Goal: Transaction & Acquisition: Download file/media

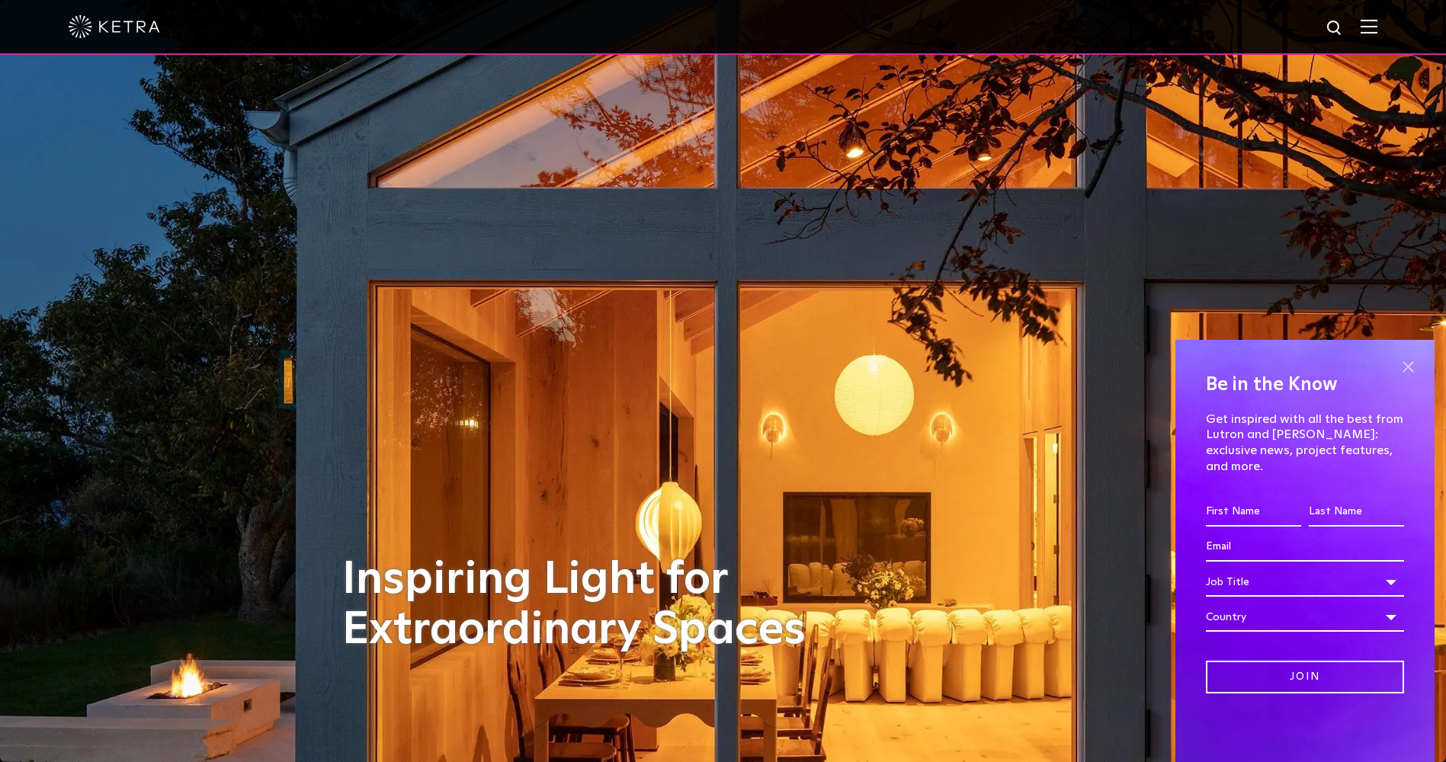
click at [1407, 378] on span at bounding box center [1408, 366] width 23 height 23
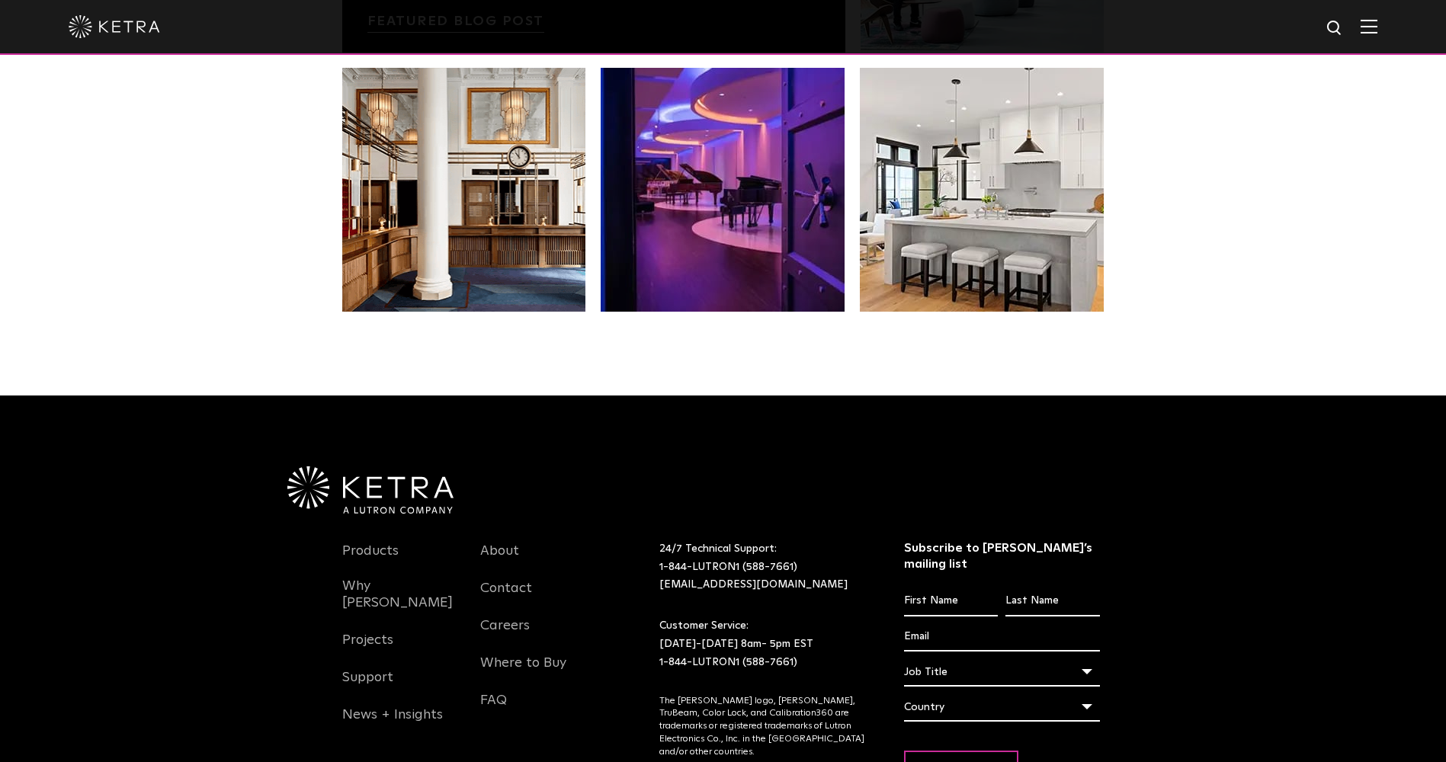
scroll to position [3206, 0]
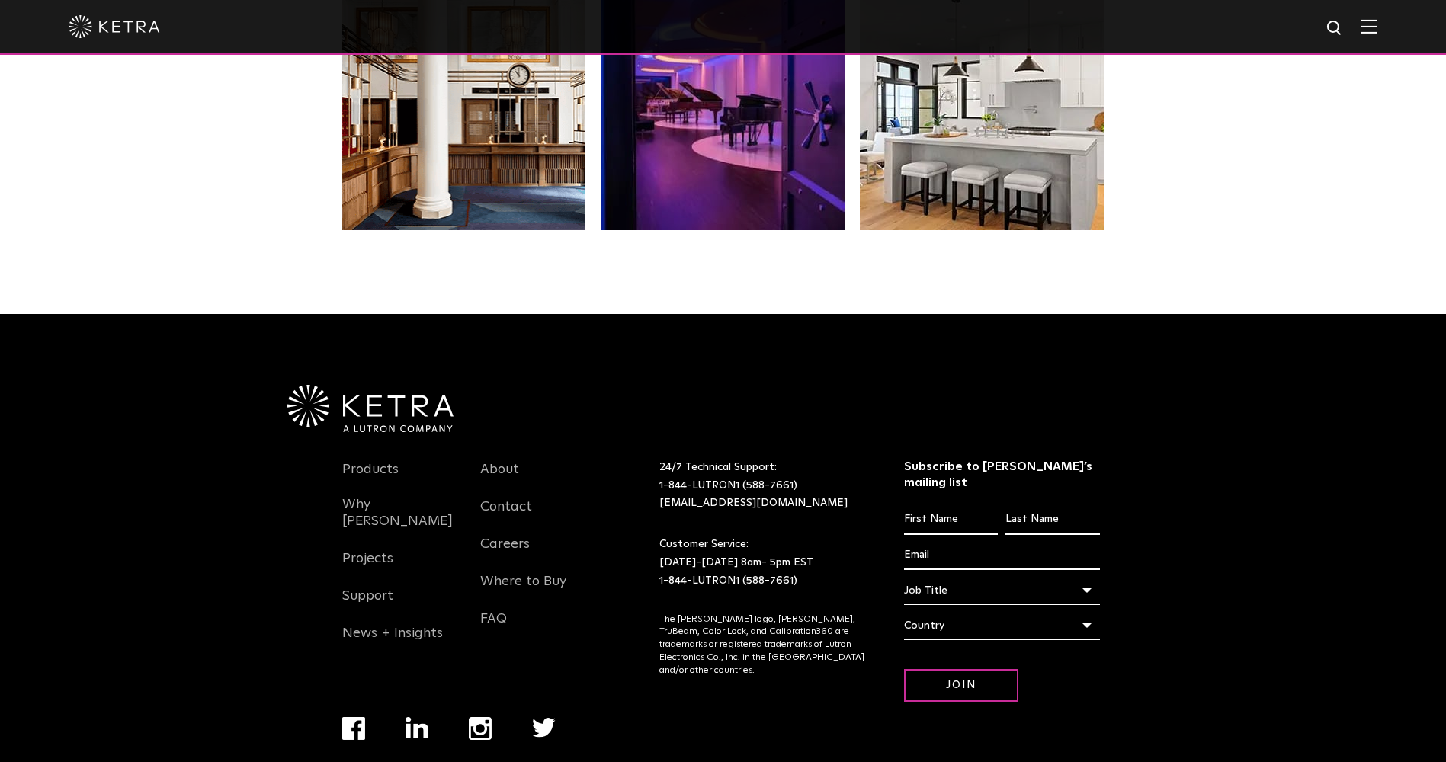
click at [406, 385] on img at bounding box center [370, 408] width 166 height 47
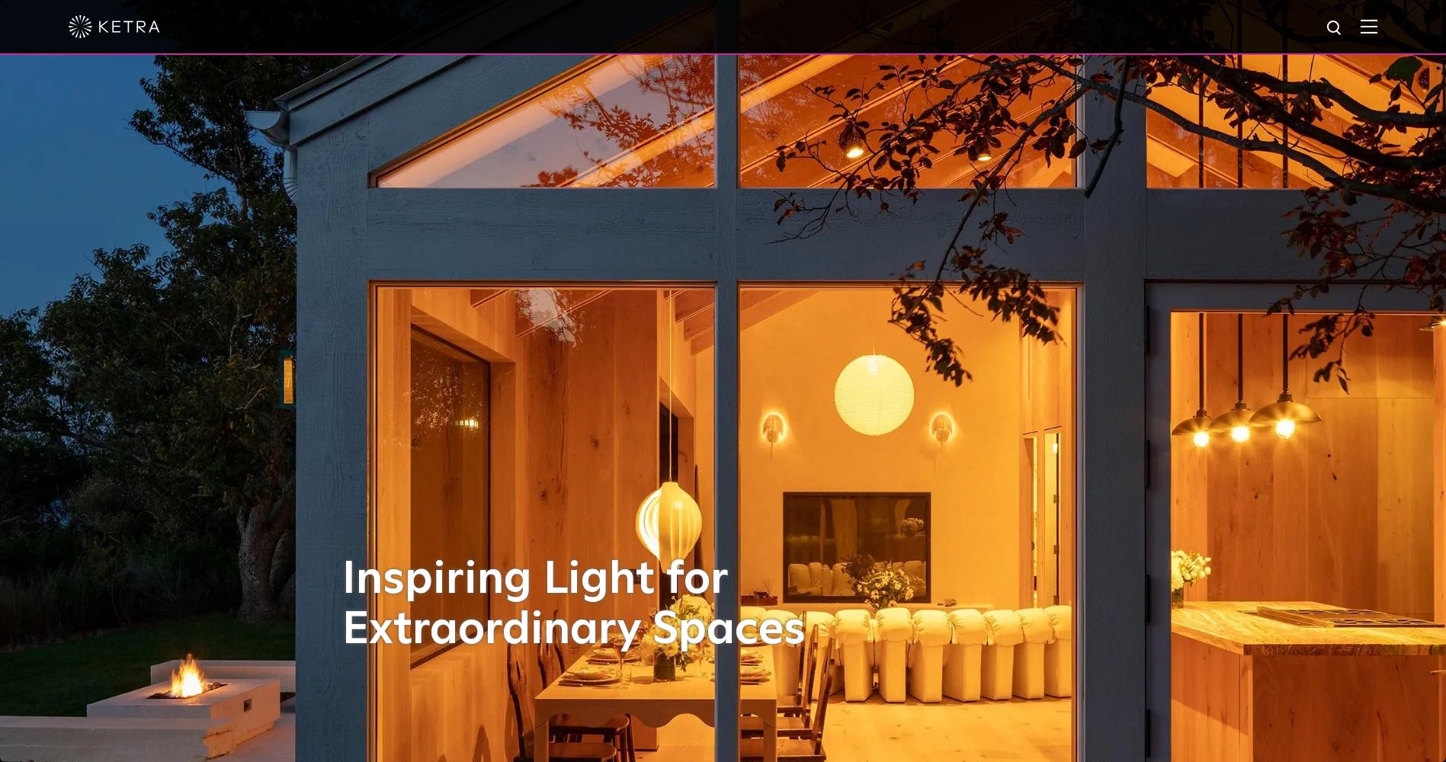
click at [1375, 23] on img at bounding box center [1369, 26] width 17 height 14
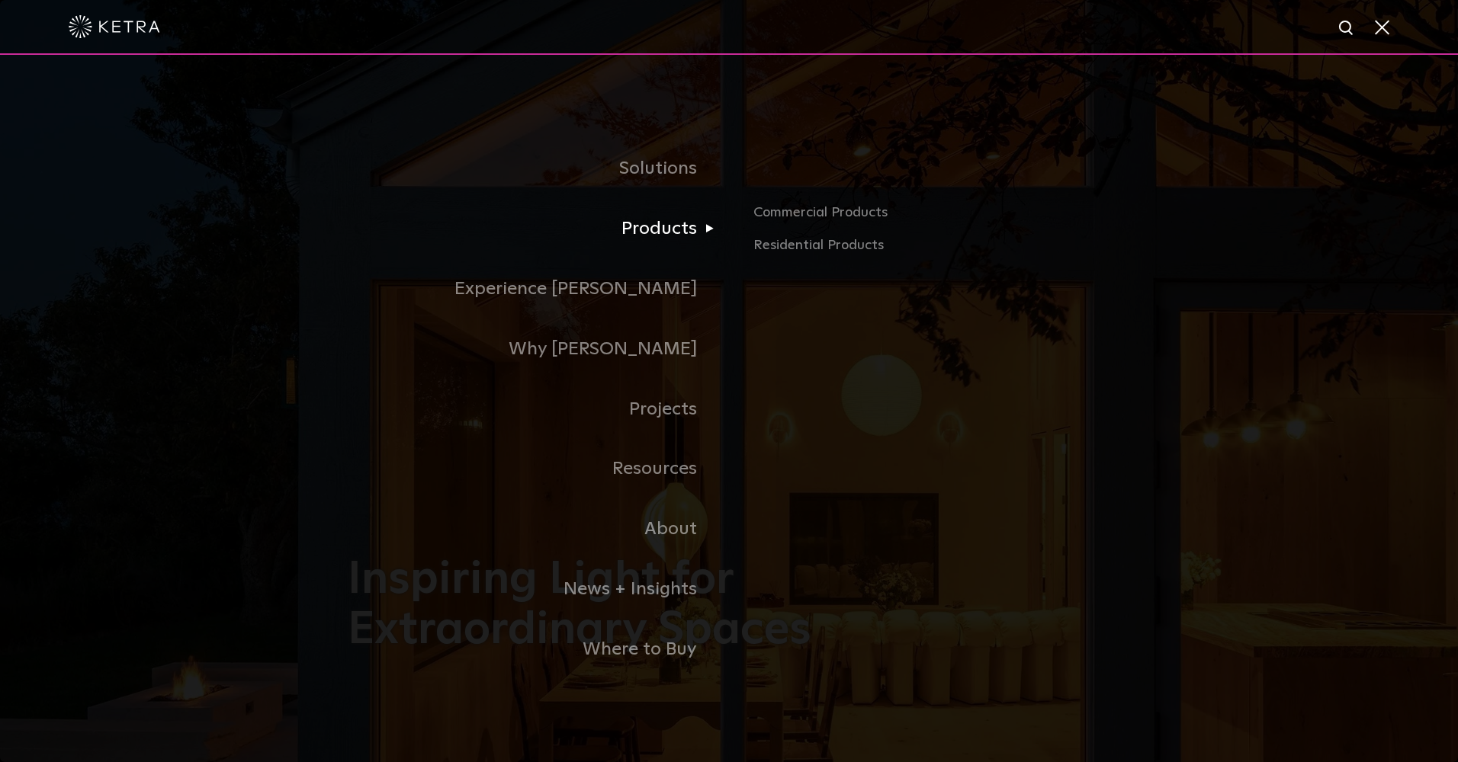
click at [639, 230] on link "Products" at bounding box center [538, 229] width 381 height 60
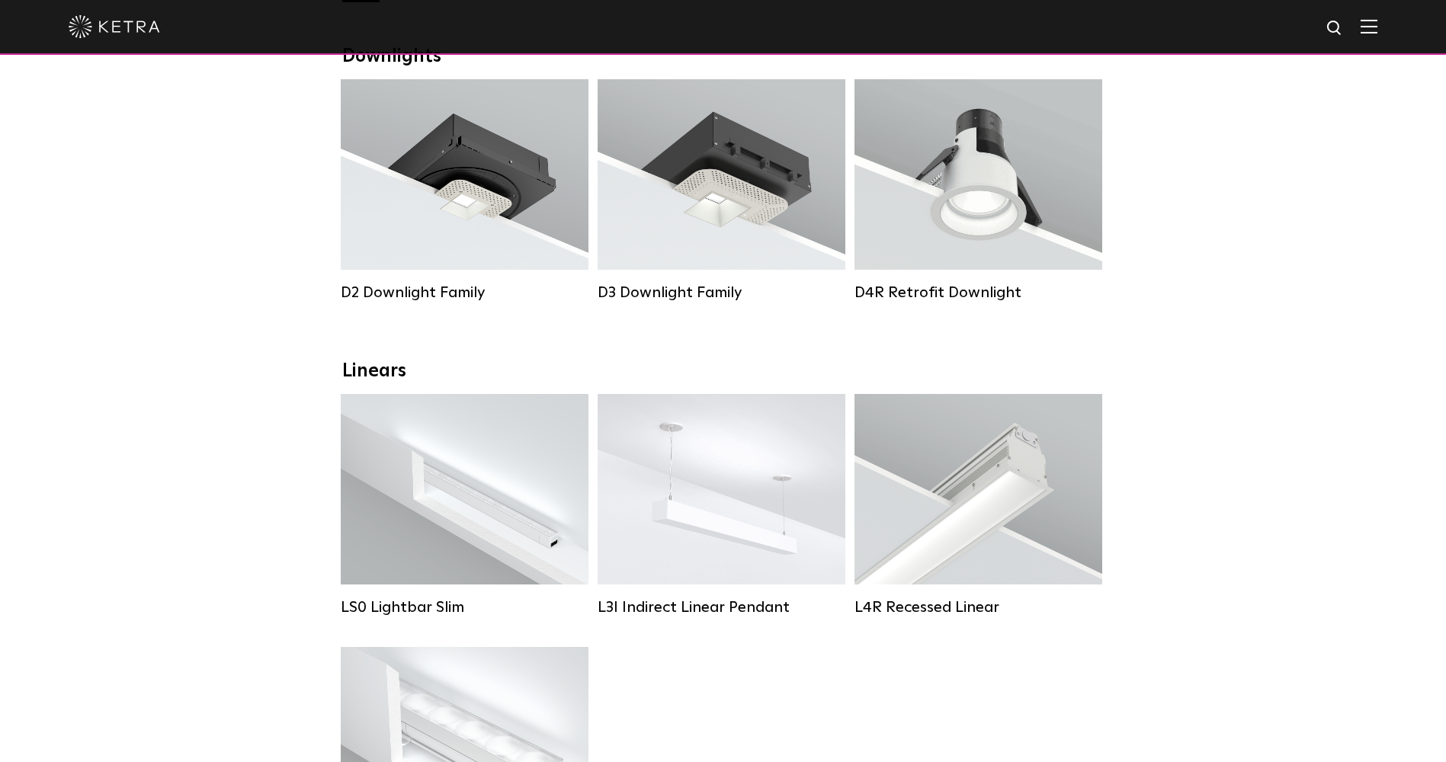
scroll to position [254, 0]
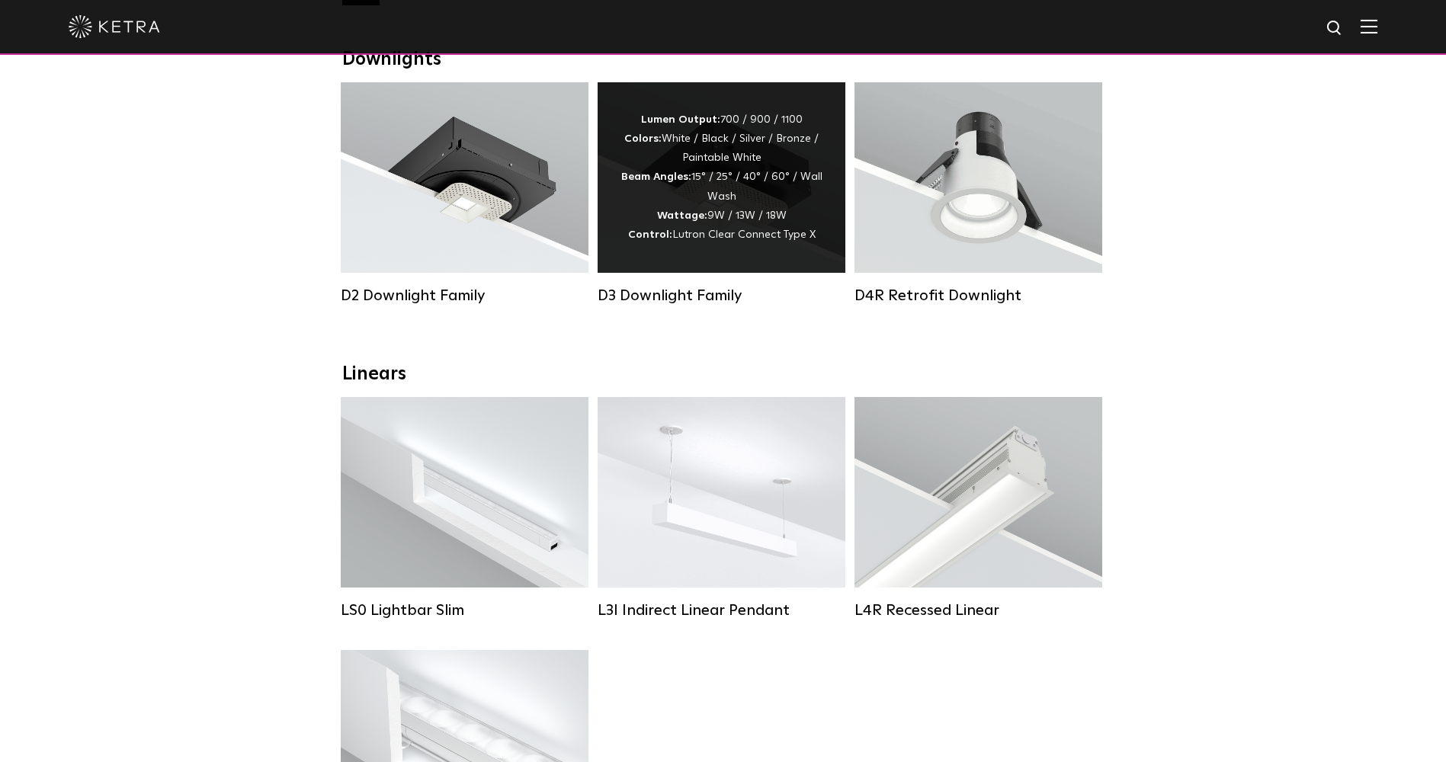
click at [701, 202] on div "Lumen Output: 700 / 900 / 1100 Colors: White / Black / Silver / Bronze / Painta…" at bounding box center [722, 178] width 202 height 134
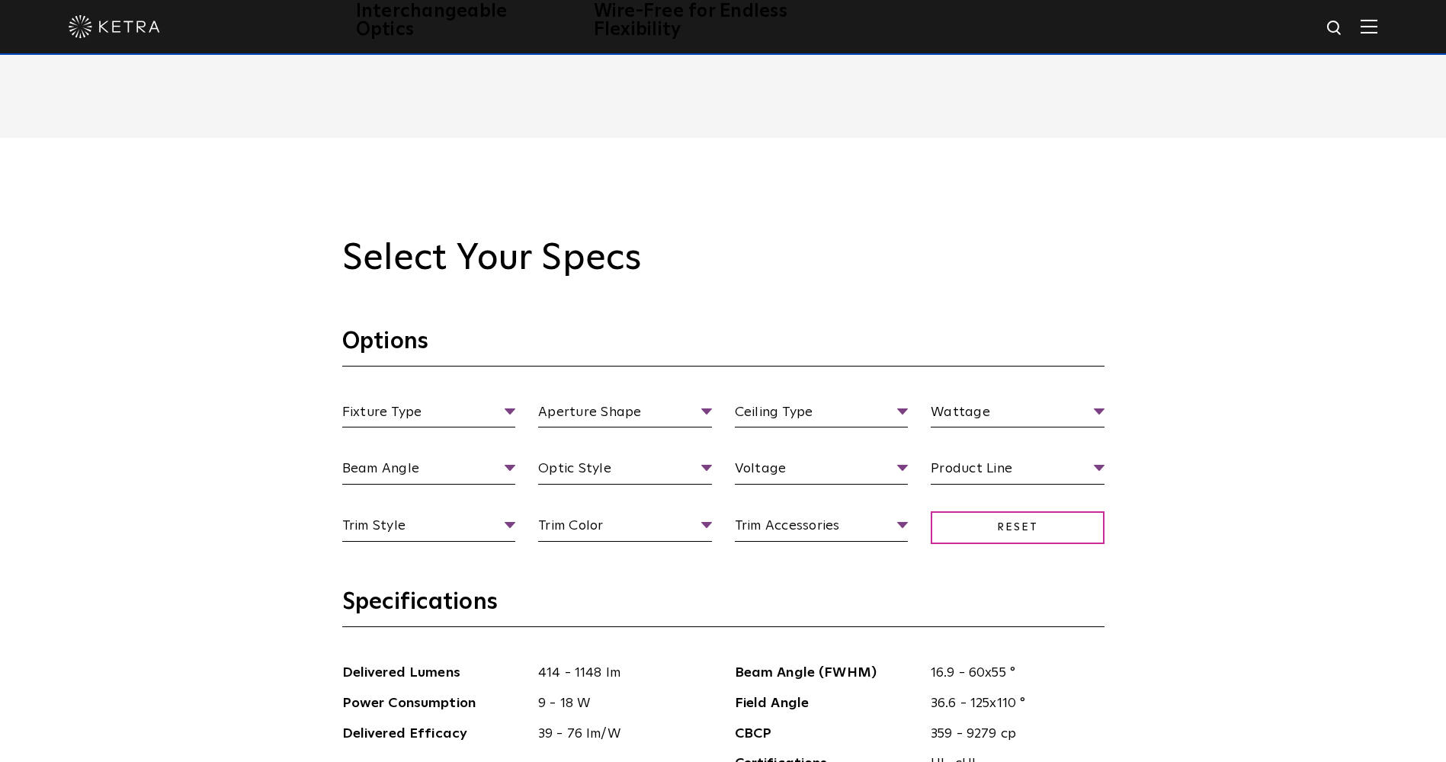
scroll to position [1397, 0]
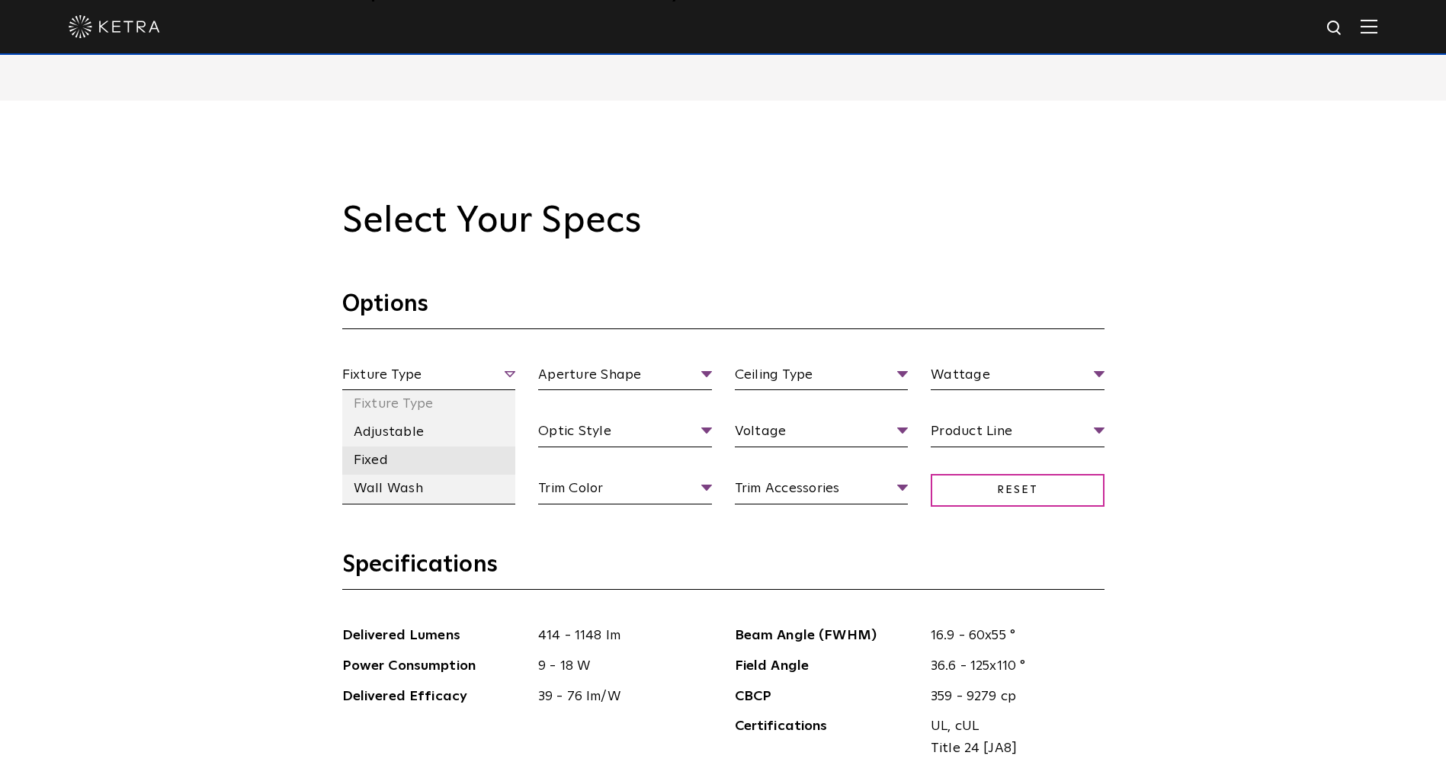
click at [371, 464] on li "Fixed" at bounding box center [429, 461] width 174 height 28
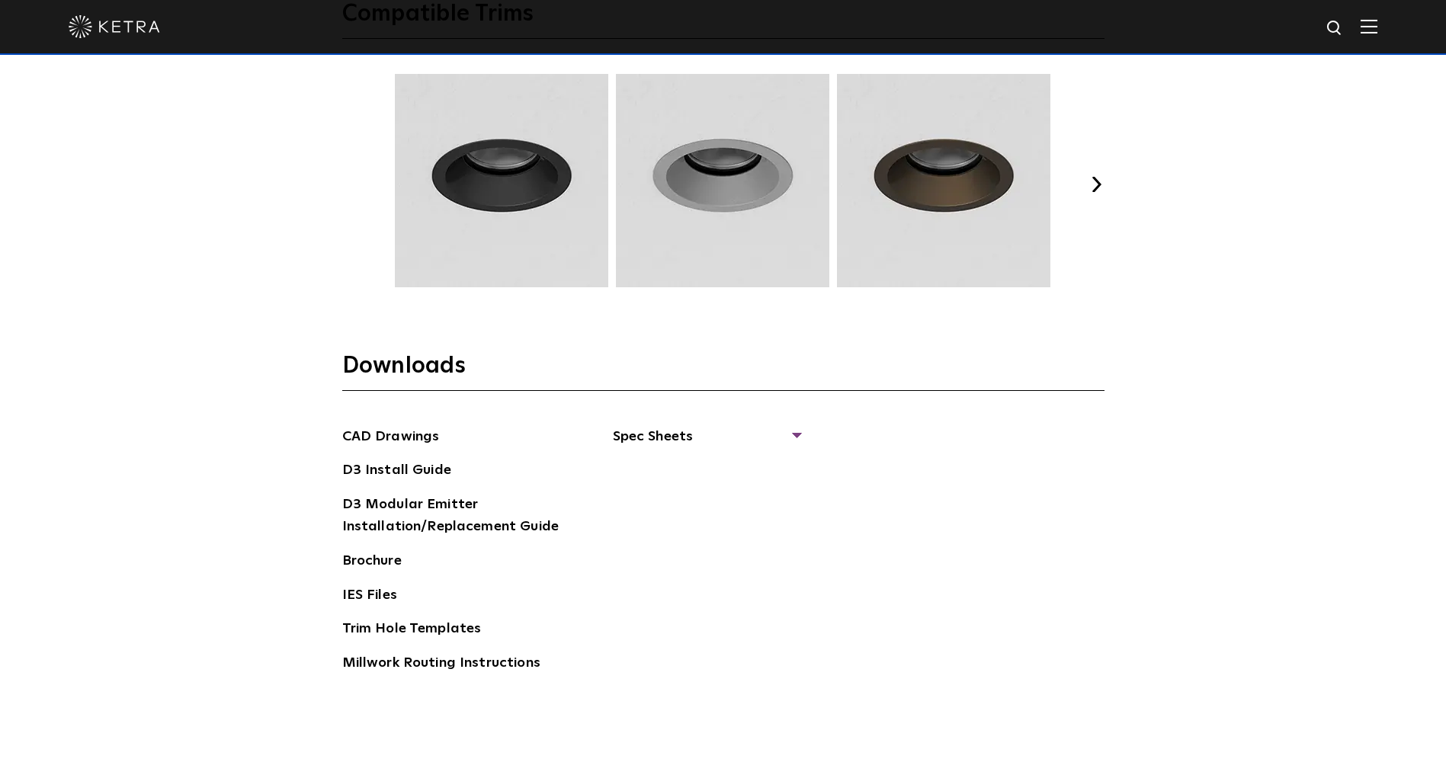
scroll to position [2287, 0]
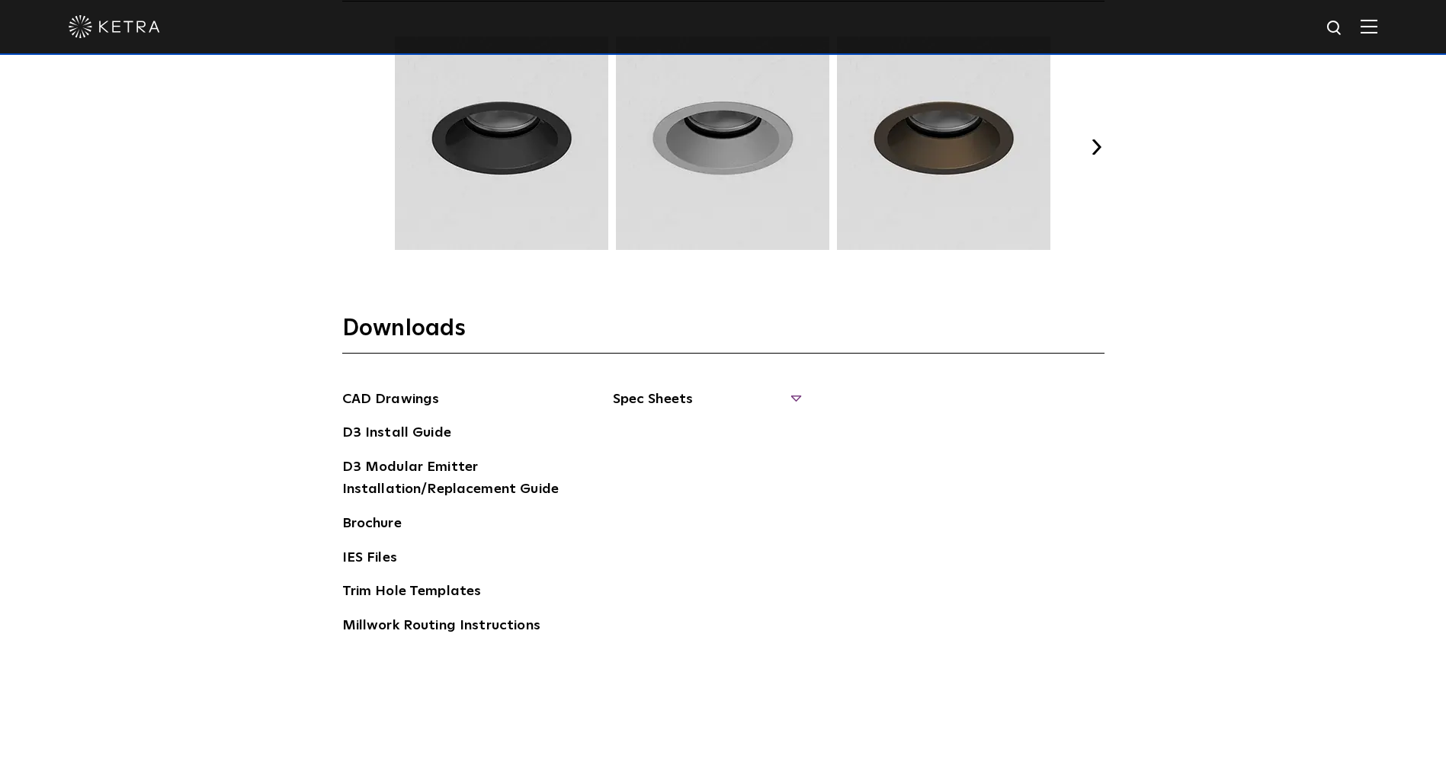
click at [673, 402] on span "Spec Sheets" at bounding box center [706, 406] width 187 height 34
click at [660, 496] on link "D3 Fixed Round" at bounding box center [675, 497] width 86 height 17
